Goal: Information Seeking & Learning: Check status

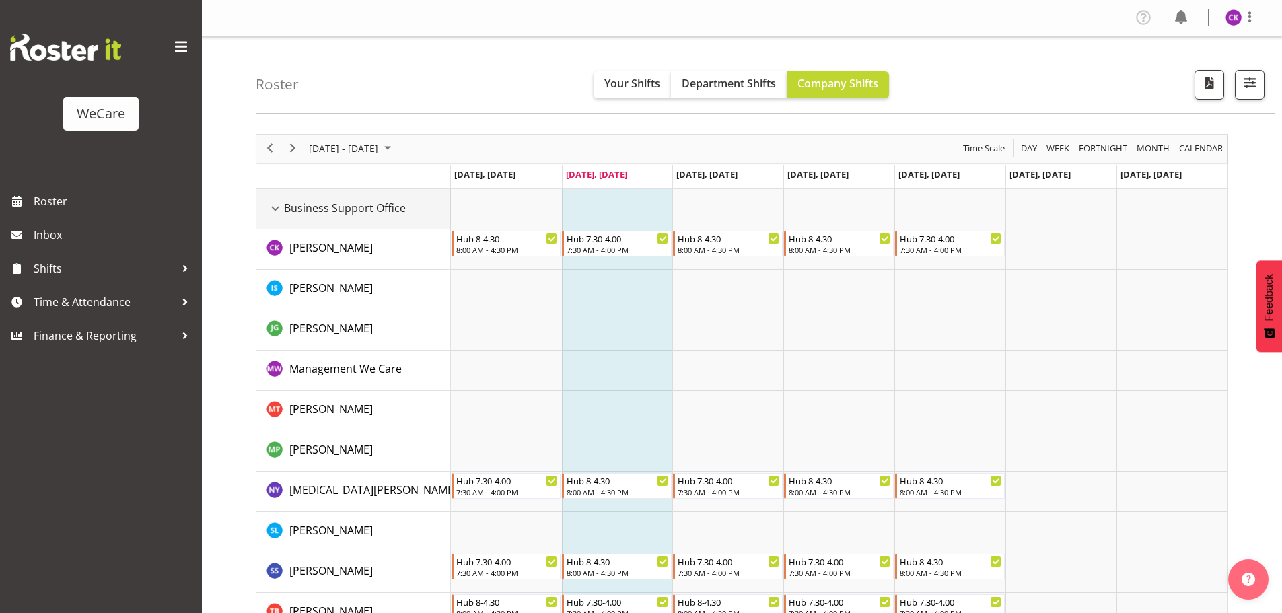
click at [281, 202] on div "Business Support Office resource" at bounding box center [274, 208] width 17 height 17
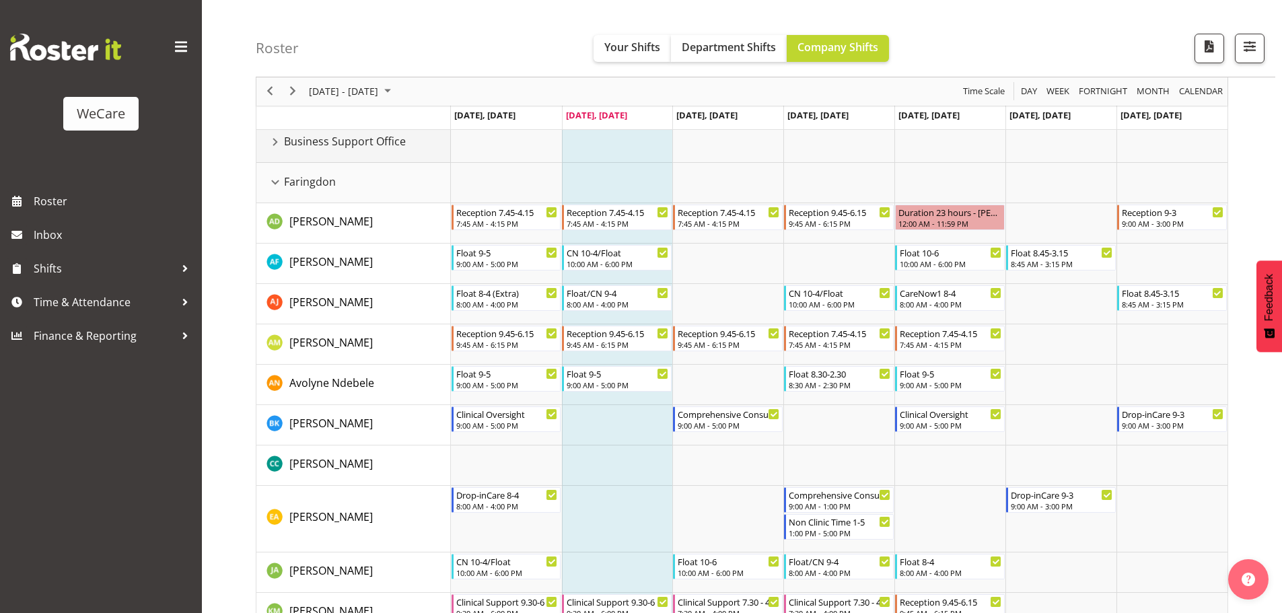
scroll to position [67, 0]
click at [278, 184] on div "Faringdon resource" at bounding box center [274, 181] width 17 height 17
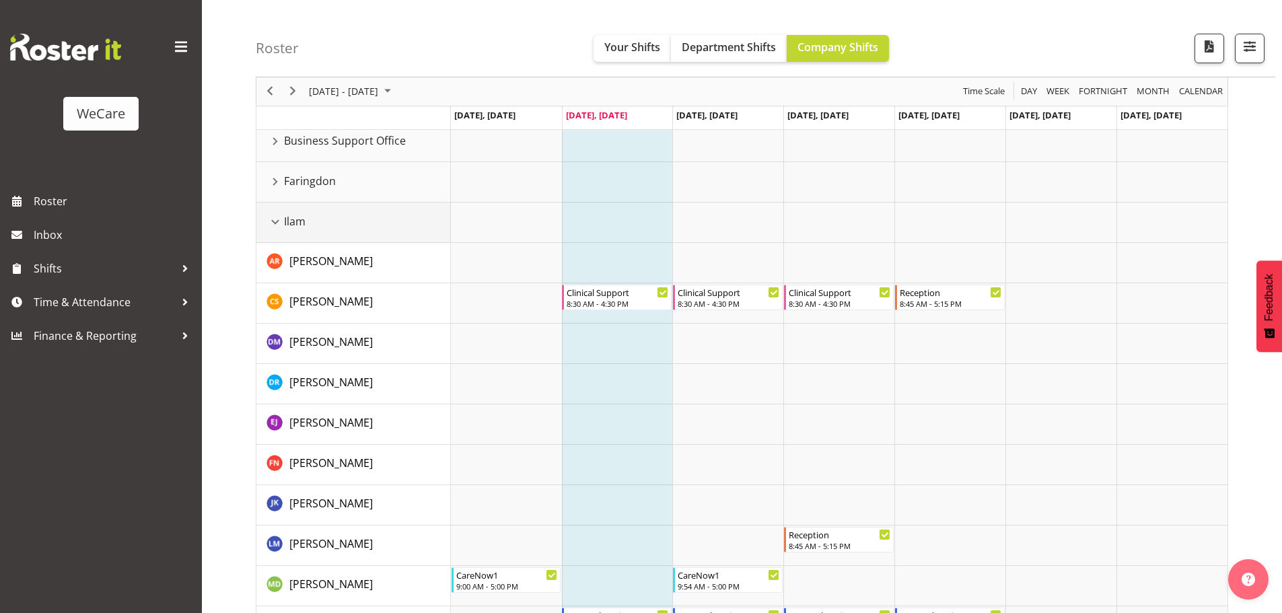
click at [272, 218] on div "Ilam resource" at bounding box center [274, 221] width 17 height 17
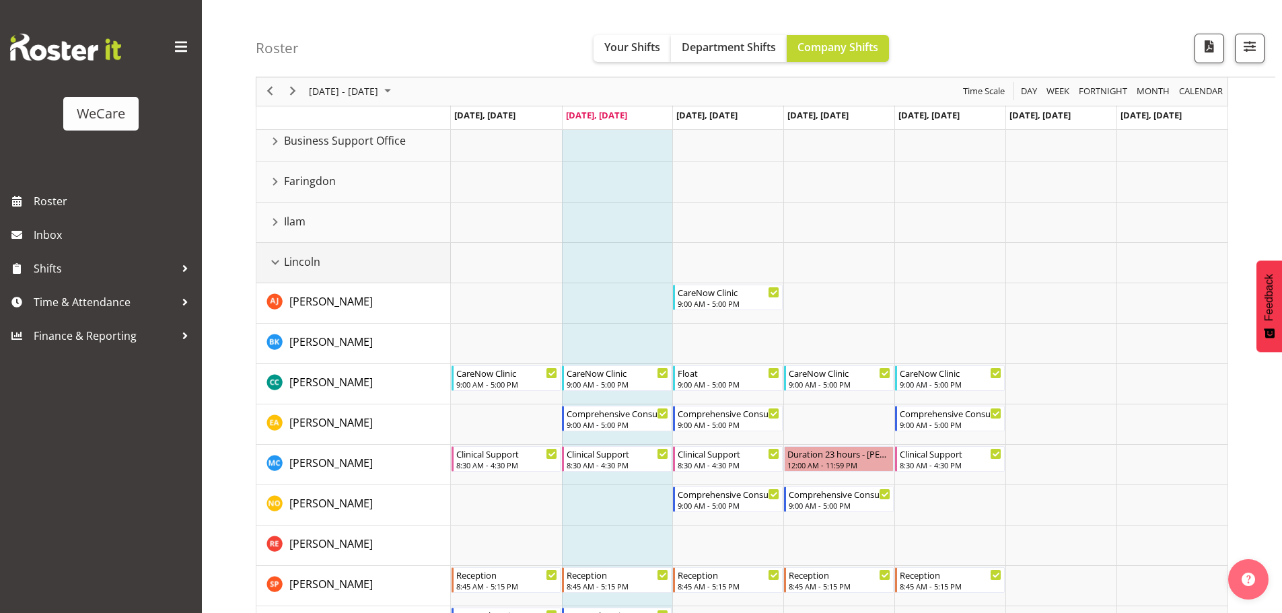
click at [274, 266] on div "Lincoln resource" at bounding box center [274, 262] width 17 height 17
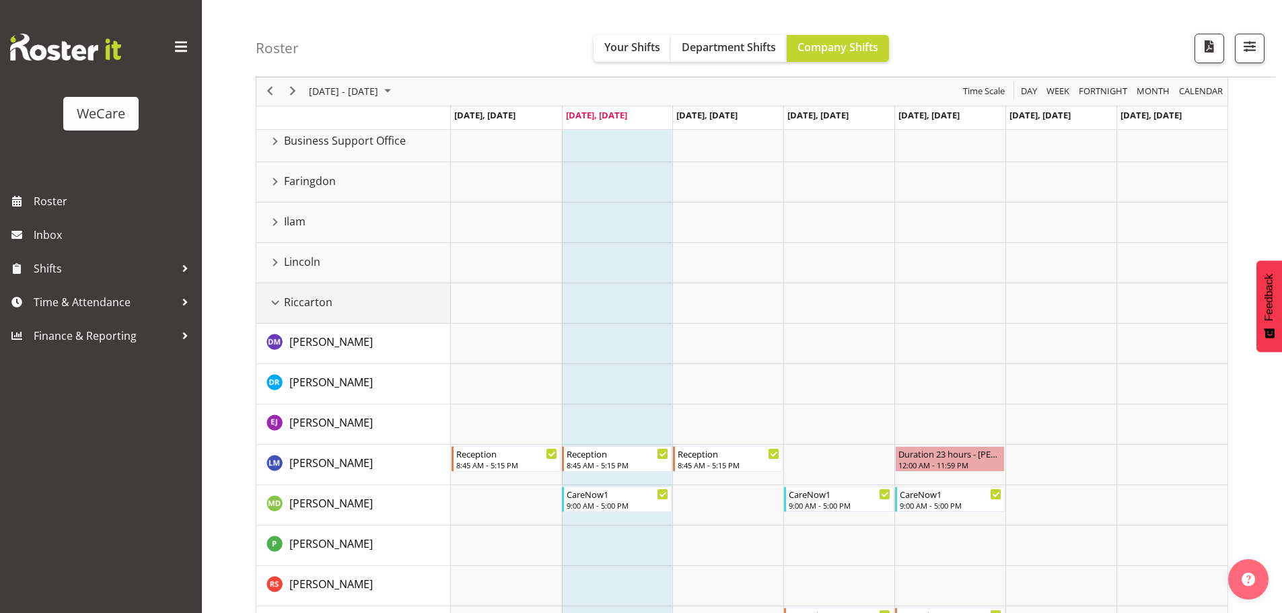
click at [275, 303] on div "Riccarton resource" at bounding box center [274, 302] width 17 height 17
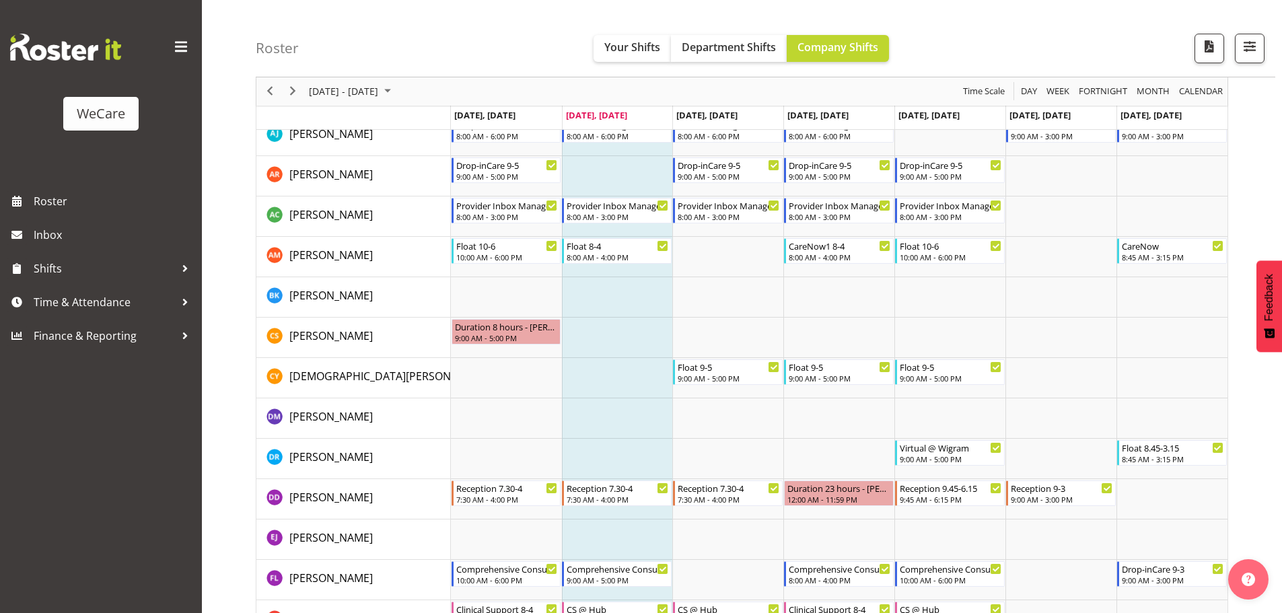
scroll to position [336, 0]
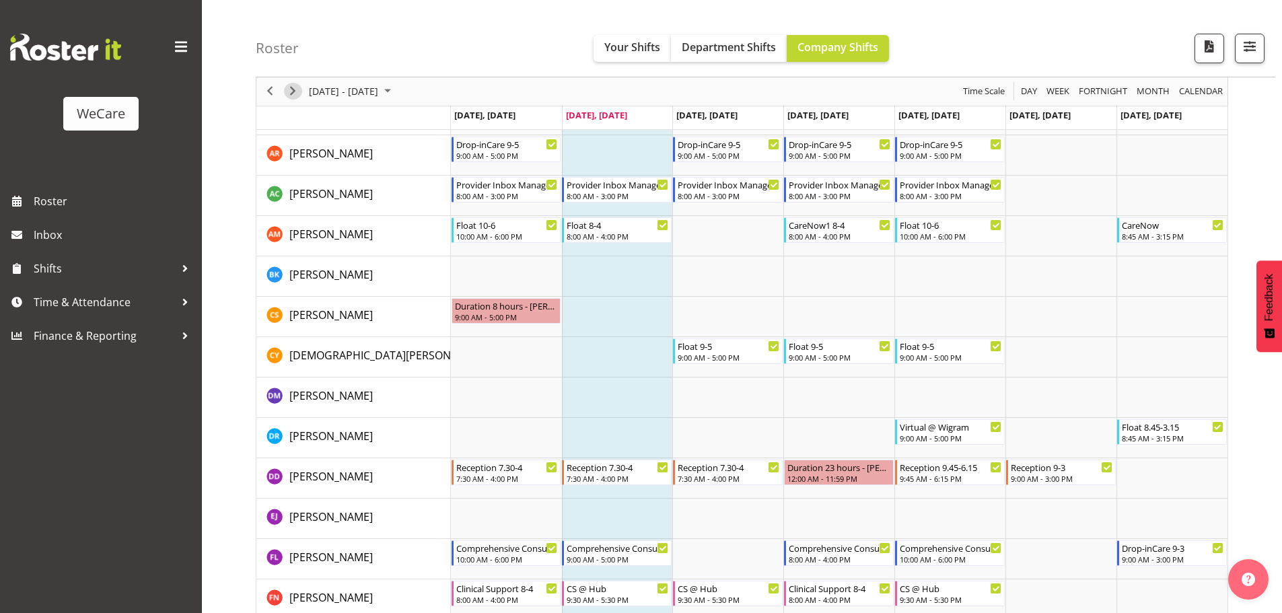
click at [289, 94] on span "Next" at bounding box center [293, 91] width 16 height 17
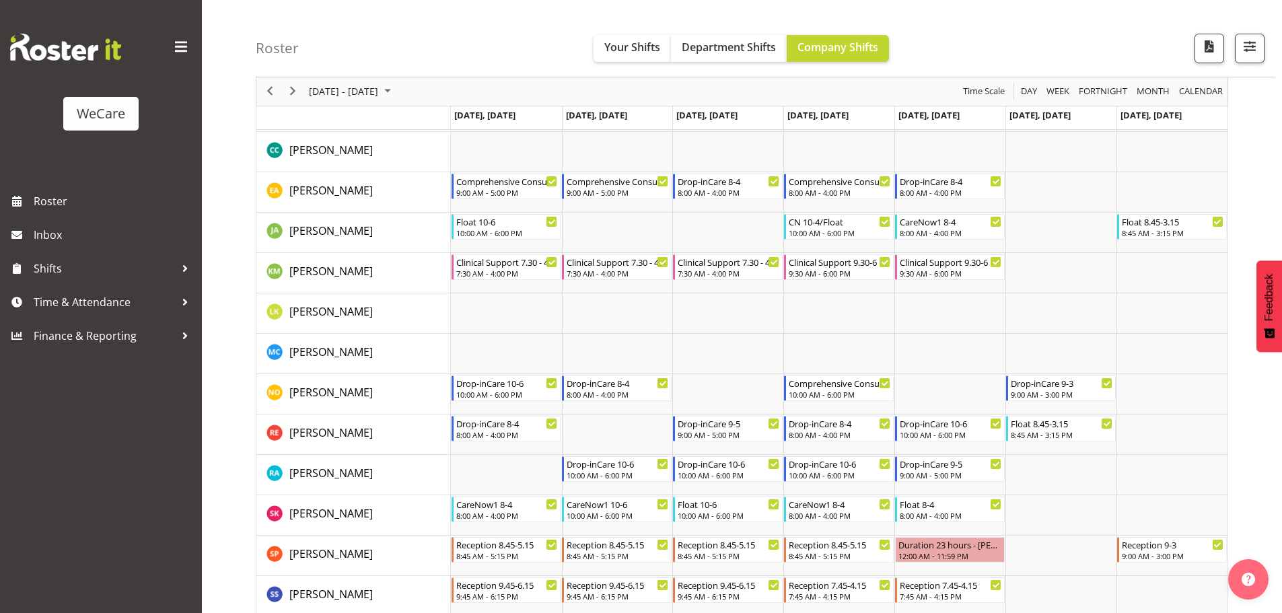
scroll to position [807, 0]
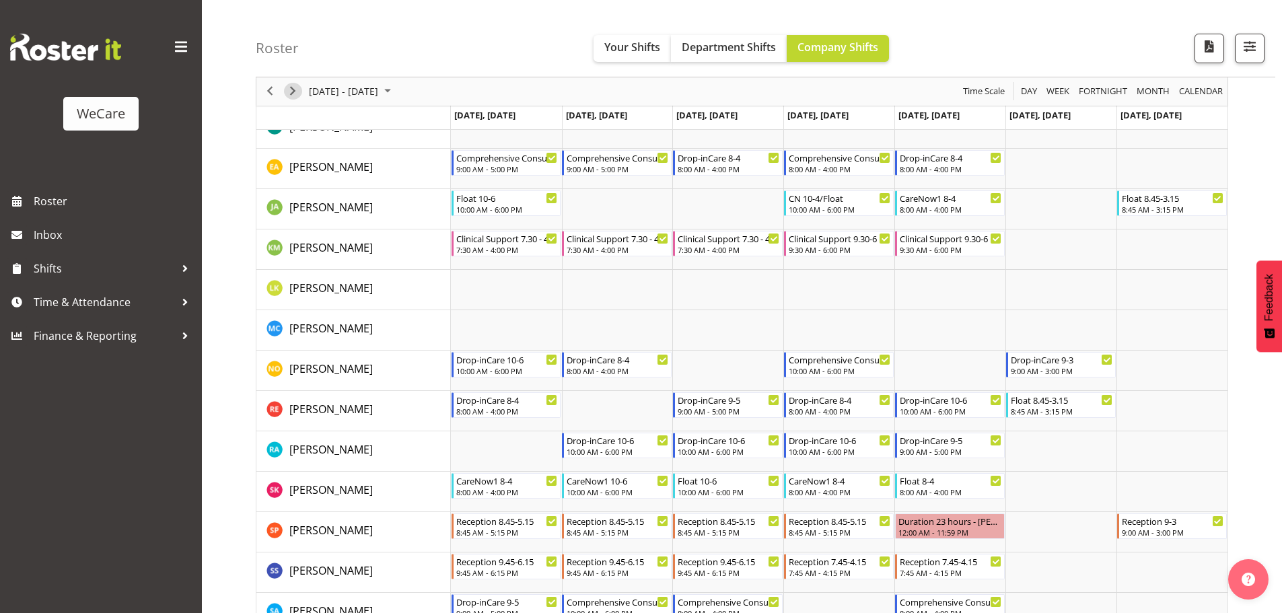
drag, startPoint x: 294, startPoint y: 92, endPoint x: 0, endPoint y: 156, distance: 300.9
click at [294, 92] on span "Next" at bounding box center [293, 91] width 16 height 17
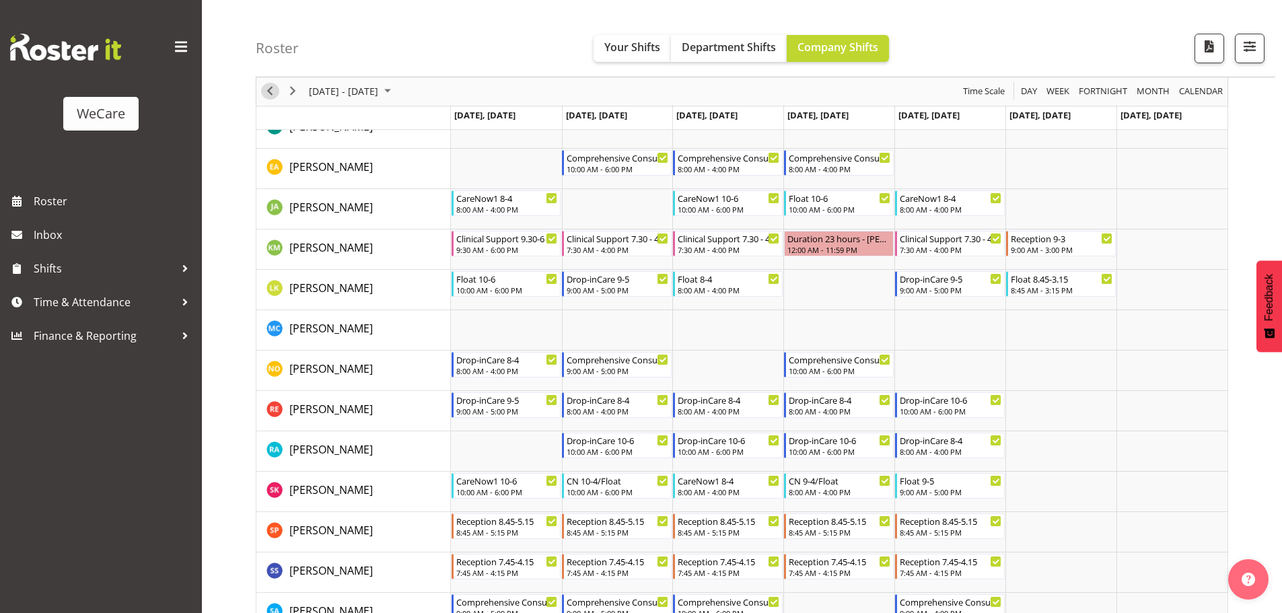
click at [262, 91] on span "Previous" at bounding box center [270, 91] width 16 height 17
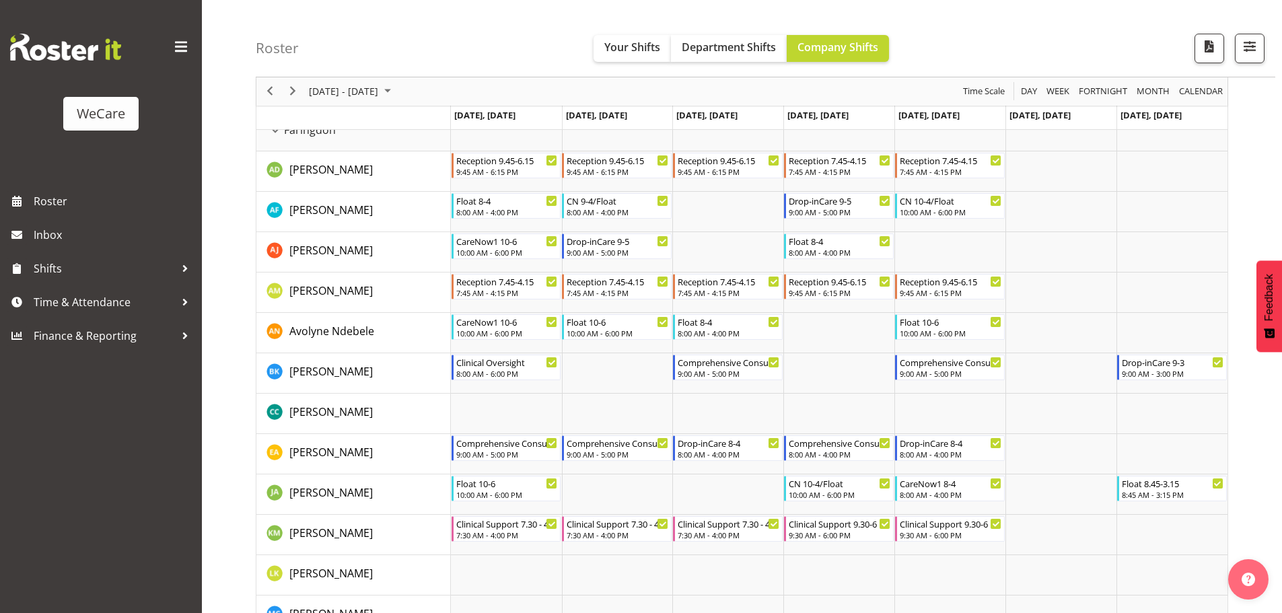
scroll to position [471, 0]
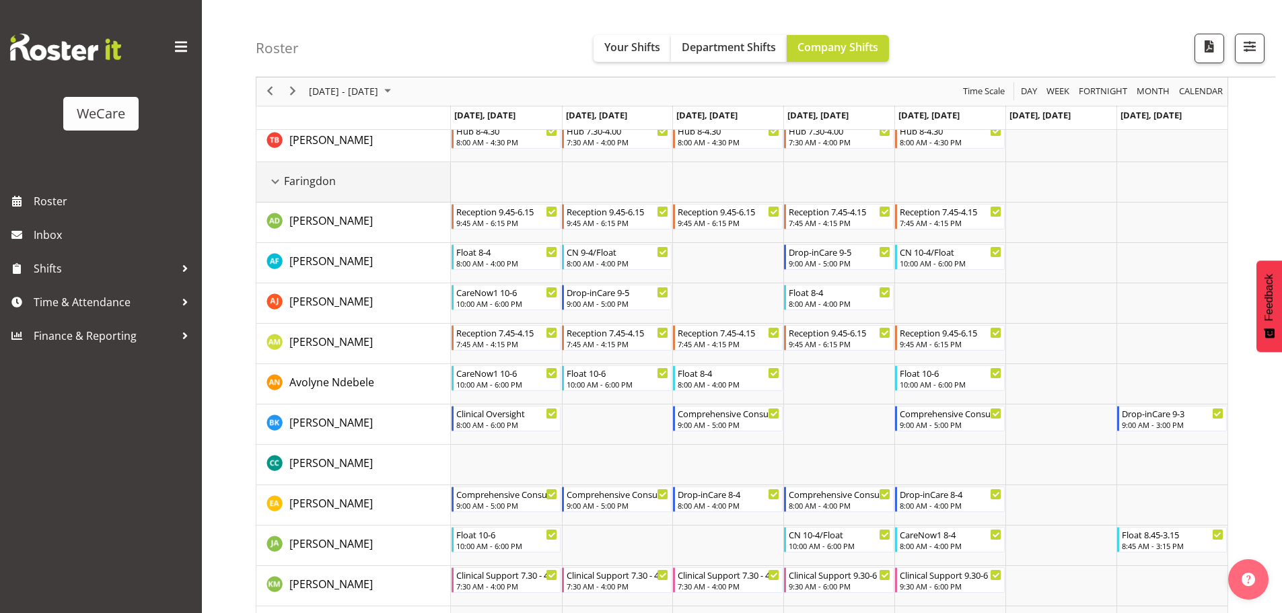
drag, startPoint x: 279, startPoint y: 184, endPoint x: 334, endPoint y: 218, distance: 65.0
click at [279, 183] on div "Faringdon resource" at bounding box center [274, 181] width 17 height 17
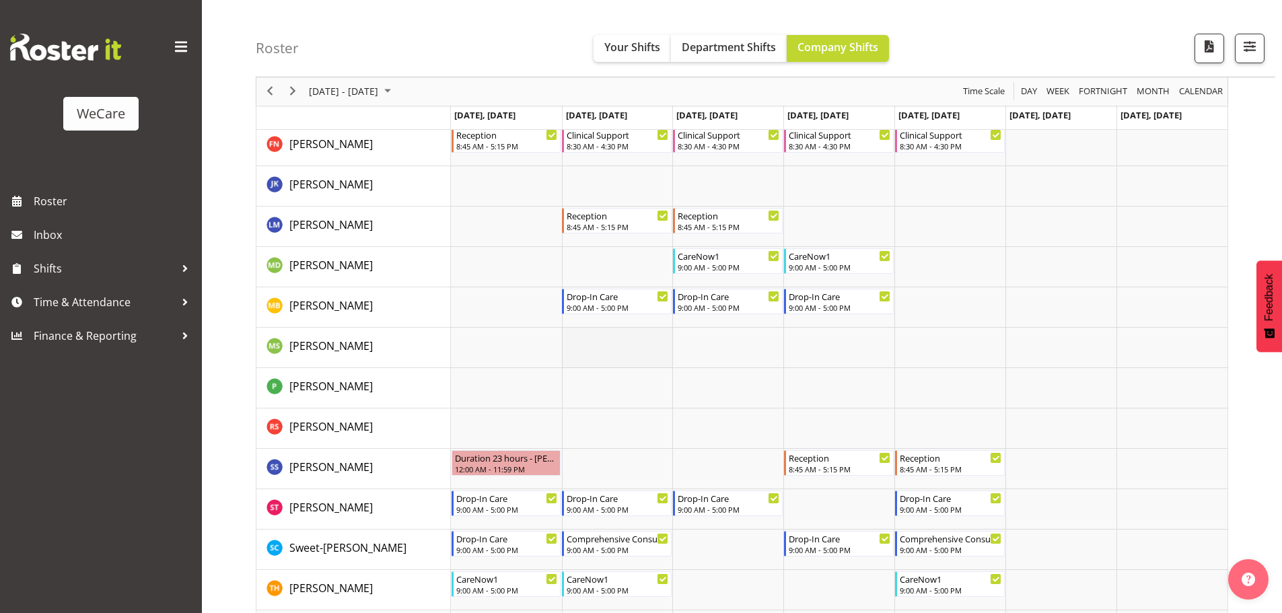
scroll to position [875, 0]
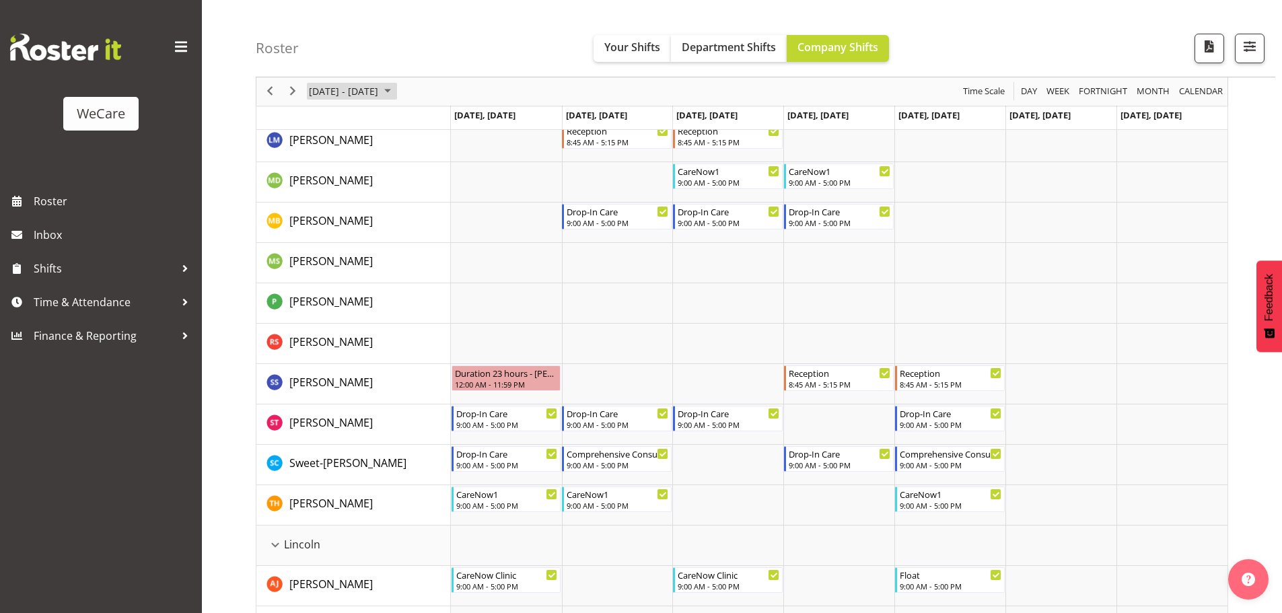
click at [309, 97] on span "[DATE] - [DATE]" at bounding box center [343, 91] width 72 height 17
click at [428, 124] on span "previous month" at bounding box center [426, 125] width 24 height 24
click at [348, 262] on span "30" at bounding box center [344, 263] width 20 height 20
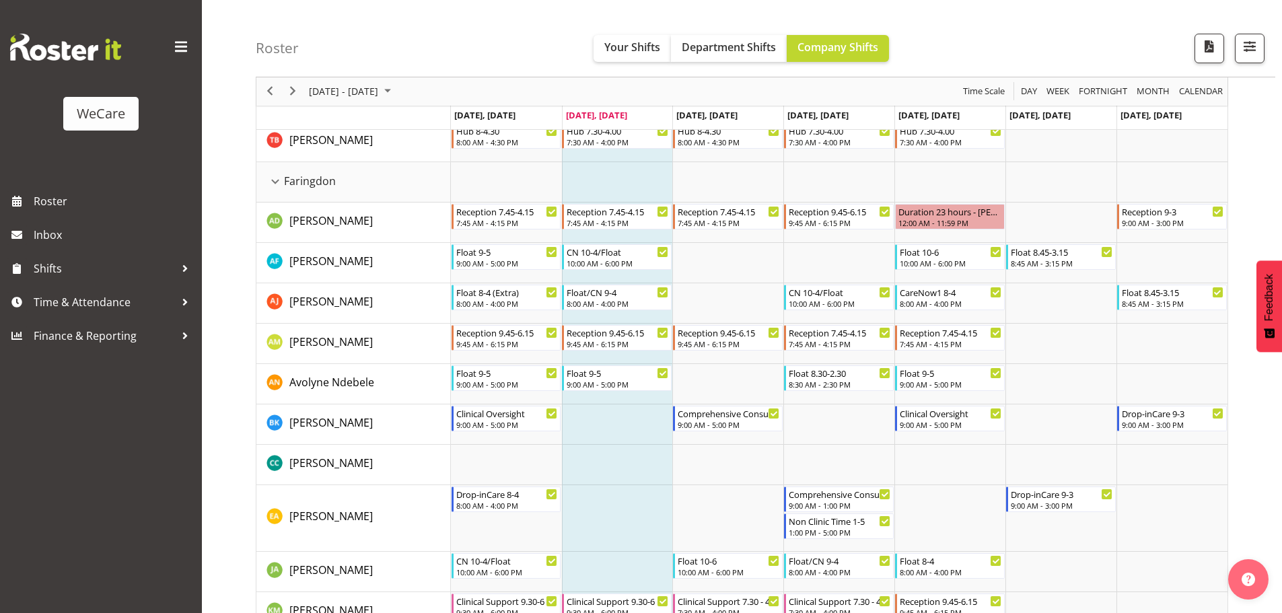
scroll to position [336, 0]
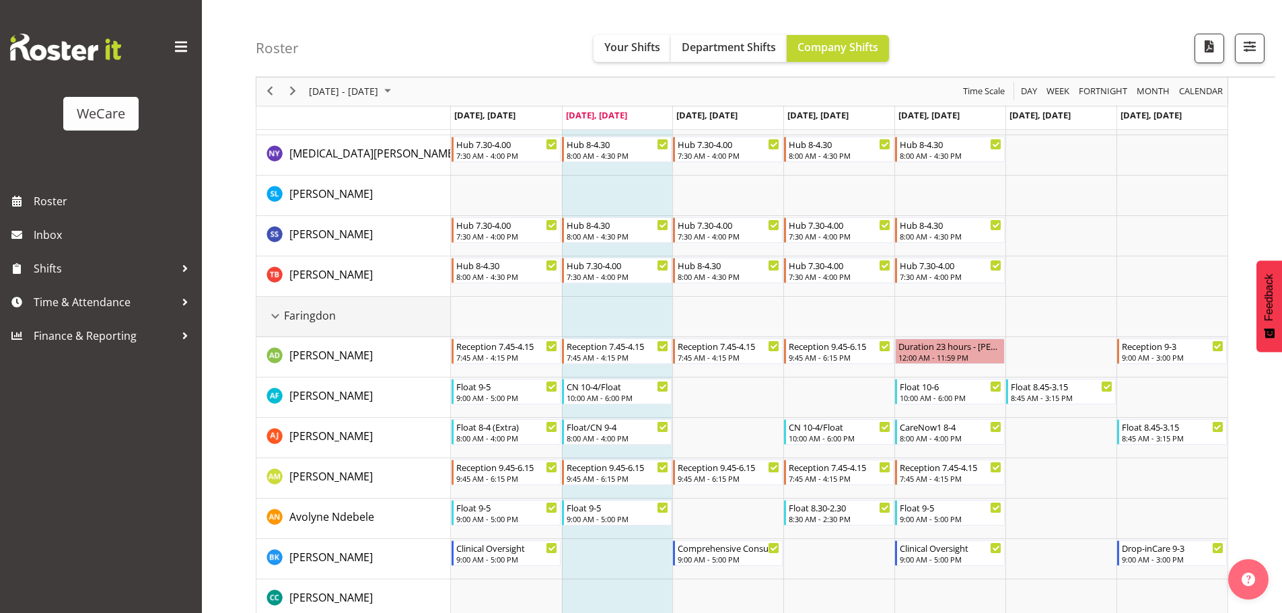
click at [279, 316] on div "Faringdon resource" at bounding box center [274, 315] width 17 height 17
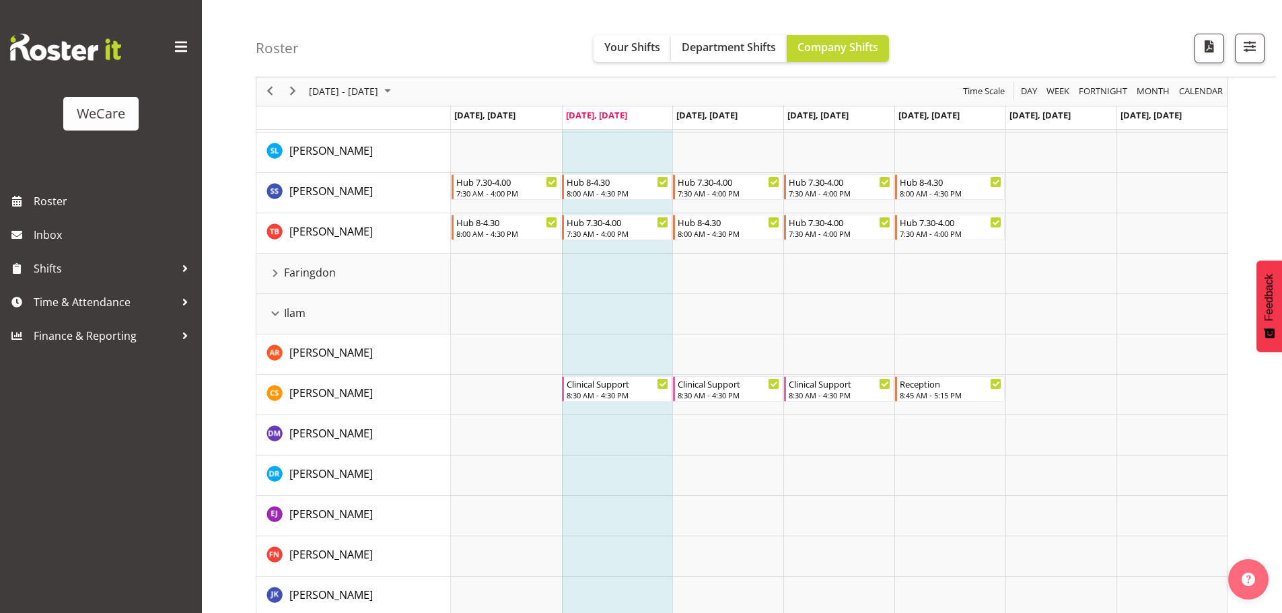
scroll to position [269, 0]
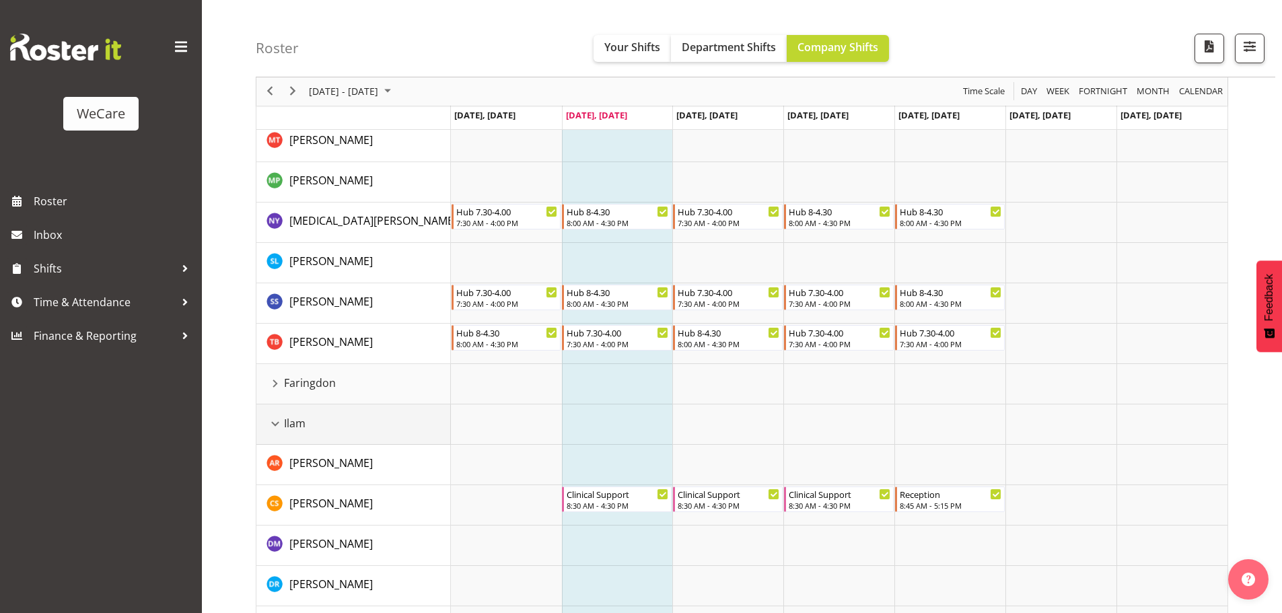
click at [274, 420] on div "Ilam resource" at bounding box center [274, 423] width 17 height 17
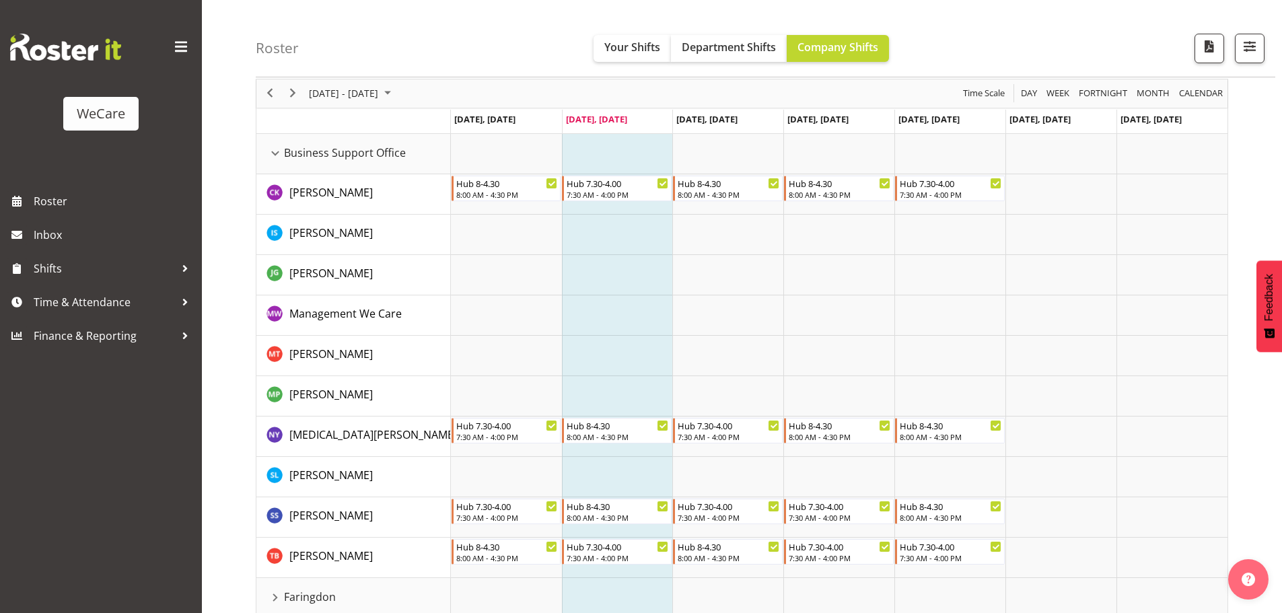
scroll to position [67, 0]
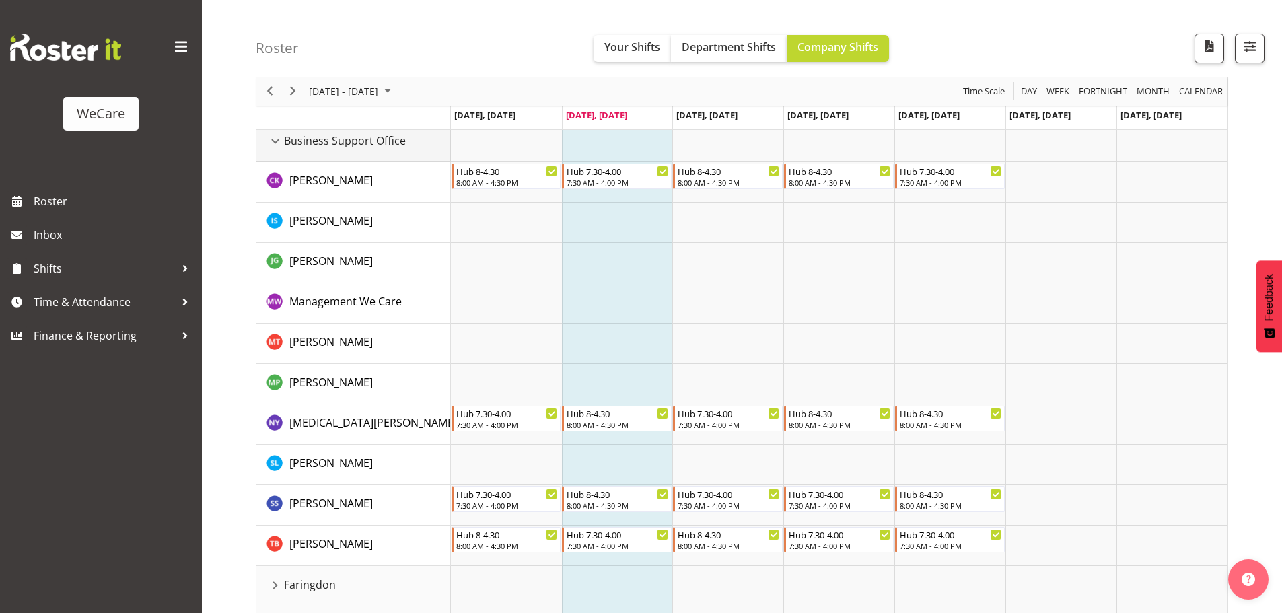
click at [278, 142] on div "Business Support Office resource" at bounding box center [274, 141] width 17 height 17
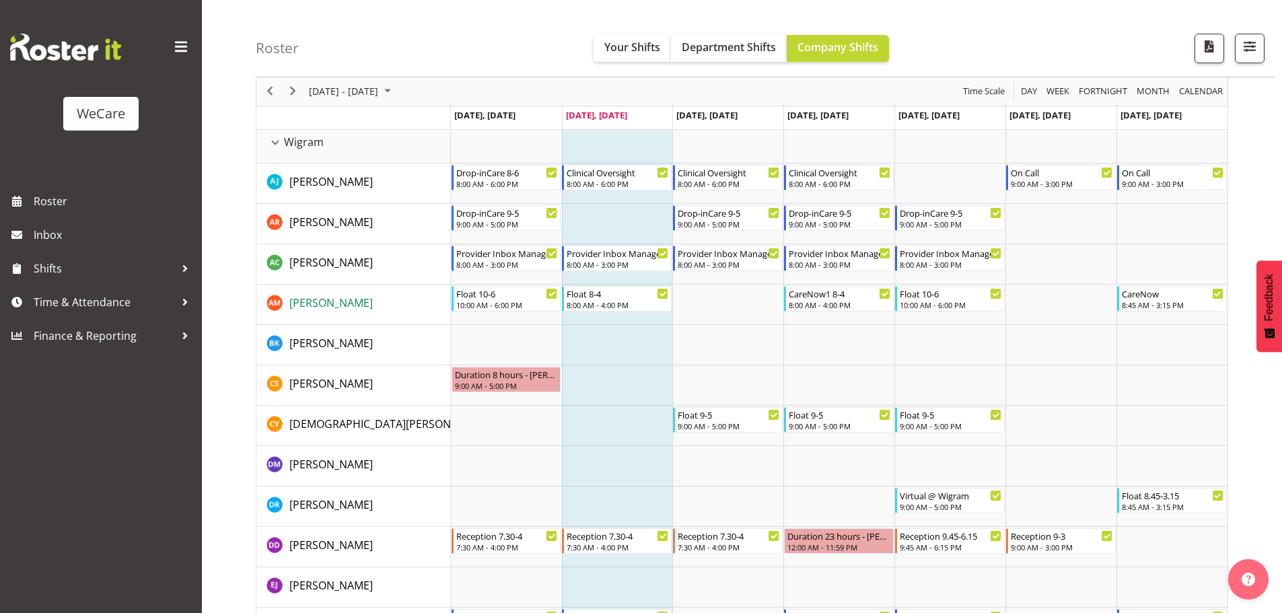
scroll to position [1076, 0]
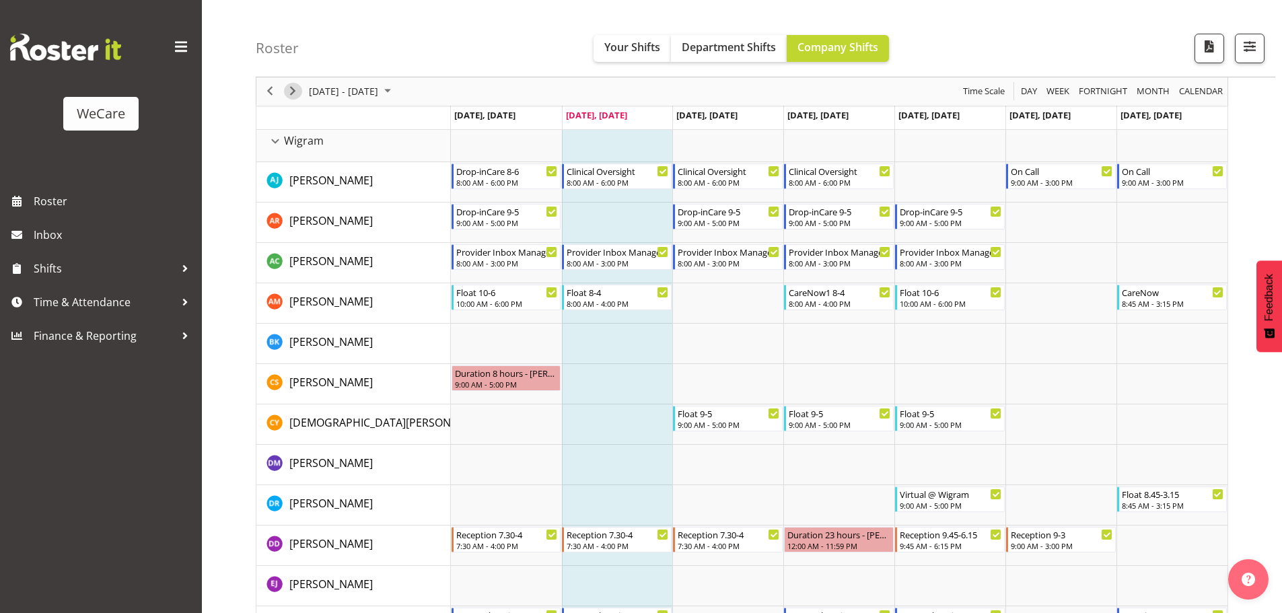
click at [290, 98] on span "Next" at bounding box center [293, 91] width 16 height 17
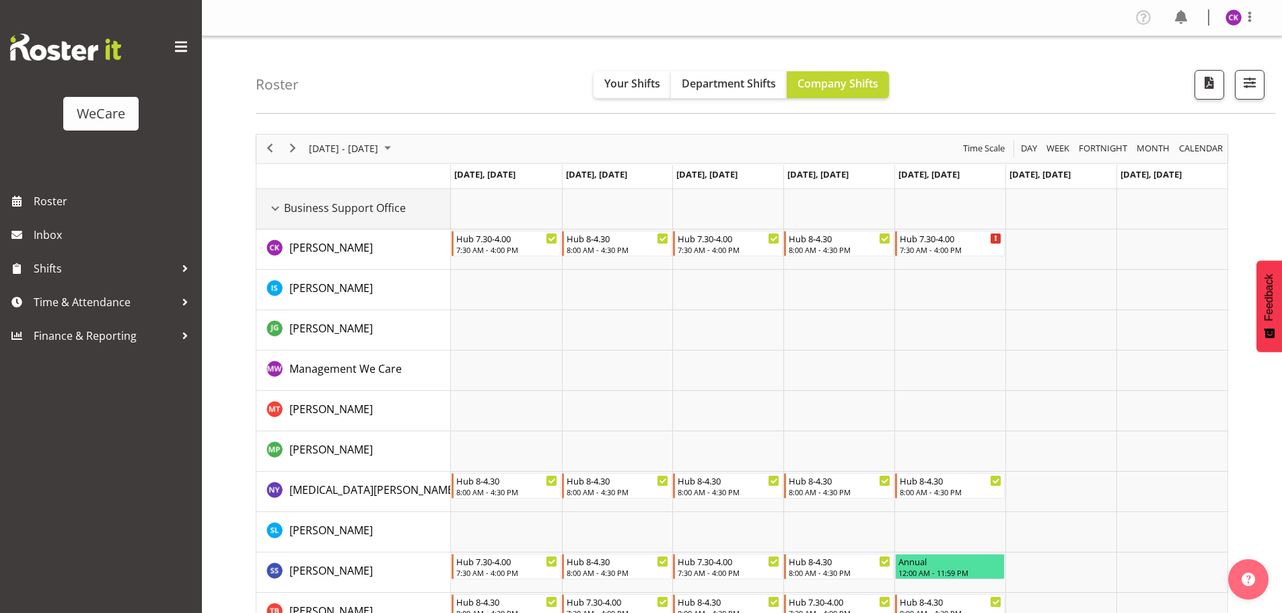
click at [273, 205] on div "Business Support Office resource" at bounding box center [274, 208] width 17 height 17
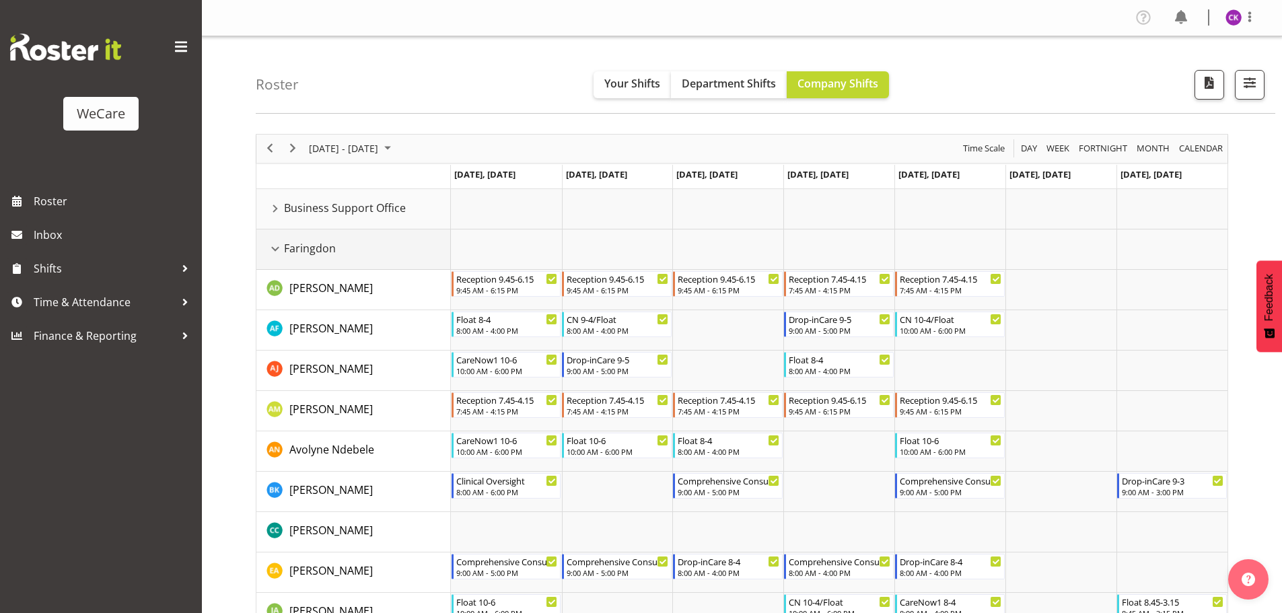
click at [281, 246] on div "Faringdon resource" at bounding box center [274, 248] width 17 height 17
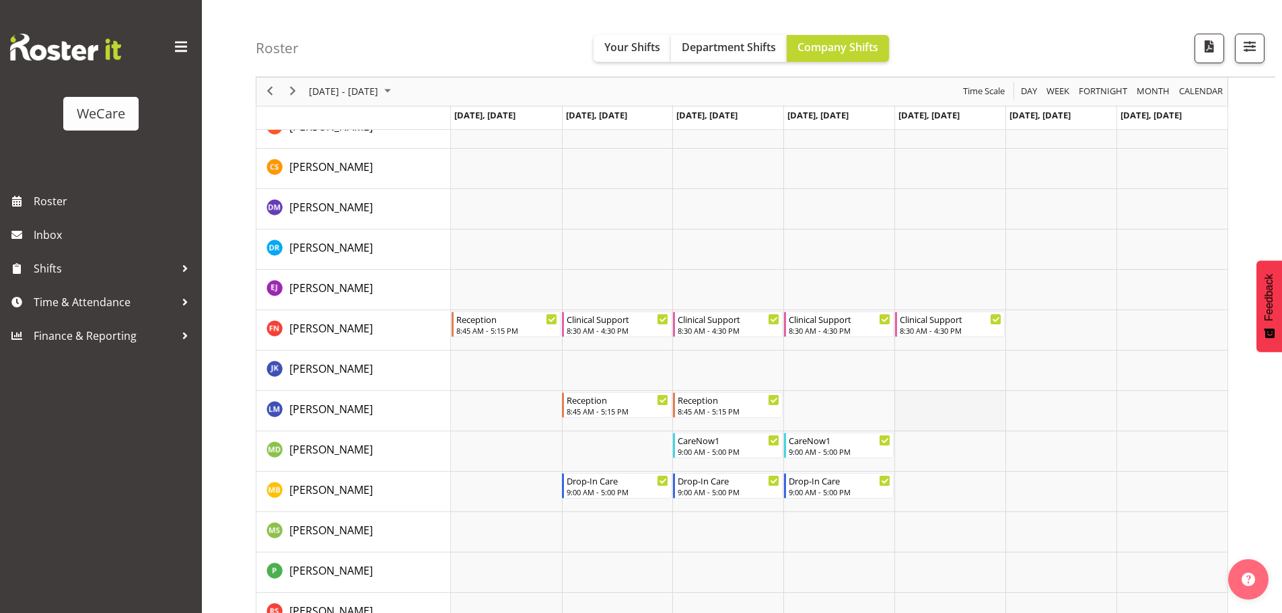
scroll to position [67, 0]
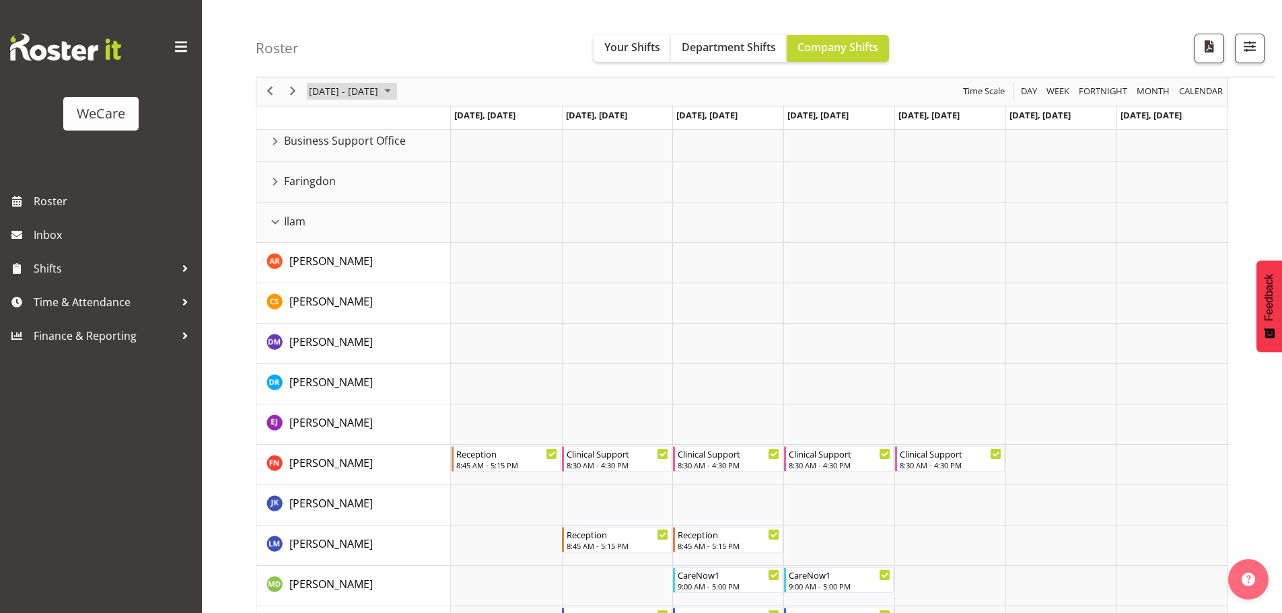
click at [371, 95] on span "[DATE] - [DATE]" at bounding box center [343, 91] width 72 height 17
click at [423, 124] on span "previous month" at bounding box center [426, 125] width 24 height 24
click at [342, 256] on span "30" at bounding box center [344, 263] width 20 height 20
